Goal: Task Accomplishment & Management: Manage account settings

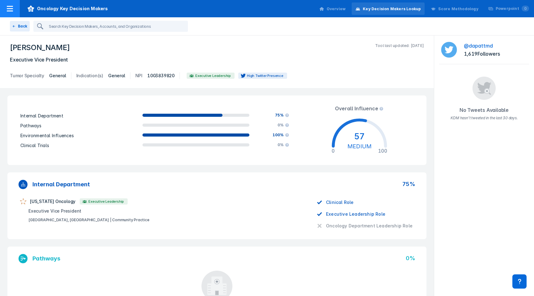
click at [17, 11] on div at bounding box center [10, 8] width 20 height 17
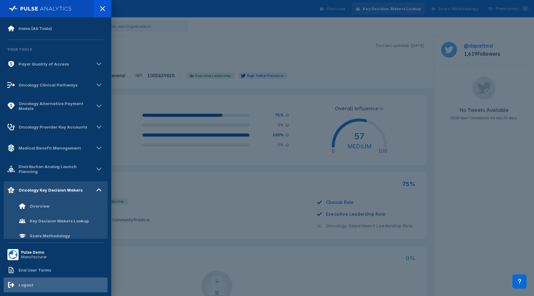
click at [25, 283] on div "Logout" at bounding box center [26, 284] width 15 height 5
